Goal: Transaction & Acquisition: Purchase product/service

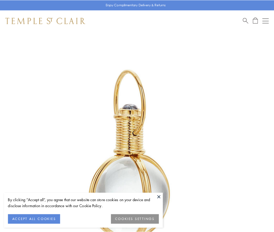
scroll to position [136, 0]
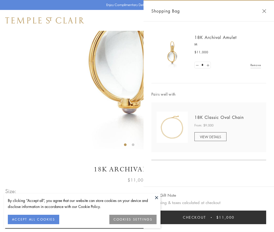
click at [209, 217] on button "Checkout $11,000" at bounding box center [209, 218] width 115 height 14
